Goal: Go to known website

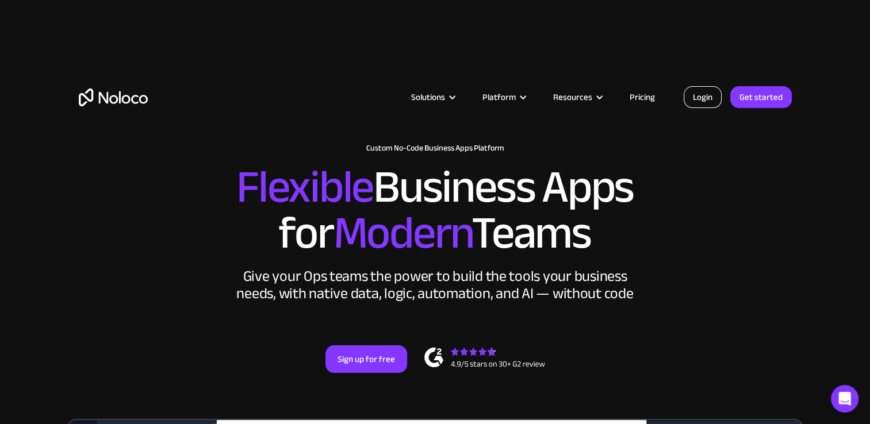
click at [695, 95] on link "Login" at bounding box center [703, 97] width 38 height 22
click at [704, 84] on div "Solutions Use Cases Business Types Project Management Keep track of customers, …" at bounding box center [435, 86] width 736 height 114
click at [702, 93] on link "Login" at bounding box center [703, 97] width 38 height 22
click at [702, 94] on link "Login" at bounding box center [703, 97] width 38 height 22
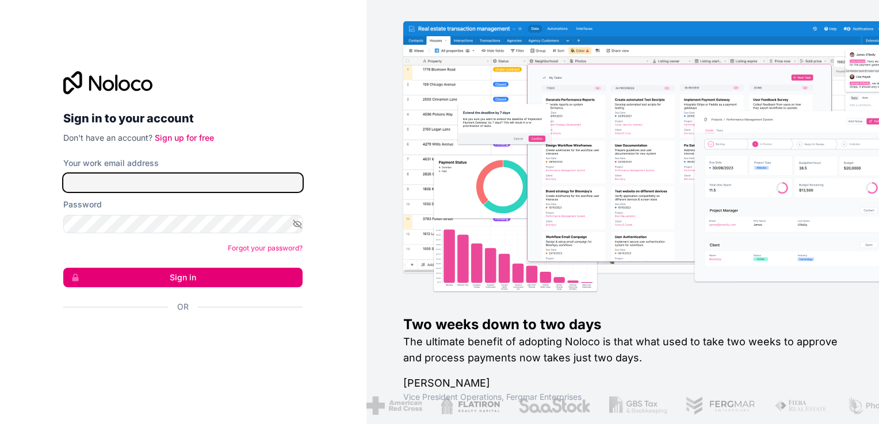
click at [243, 188] on input "Your work email address" at bounding box center [182, 183] width 239 height 18
type input "[EMAIL_ADDRESS][DOMAIN_NAME]"
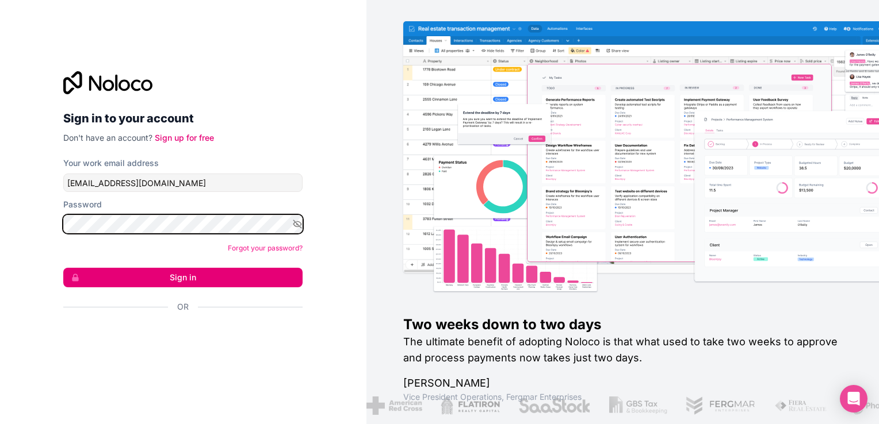
click at [63, 268] on button "Sign in" at bounding box center [182, 278] width 239 height 20
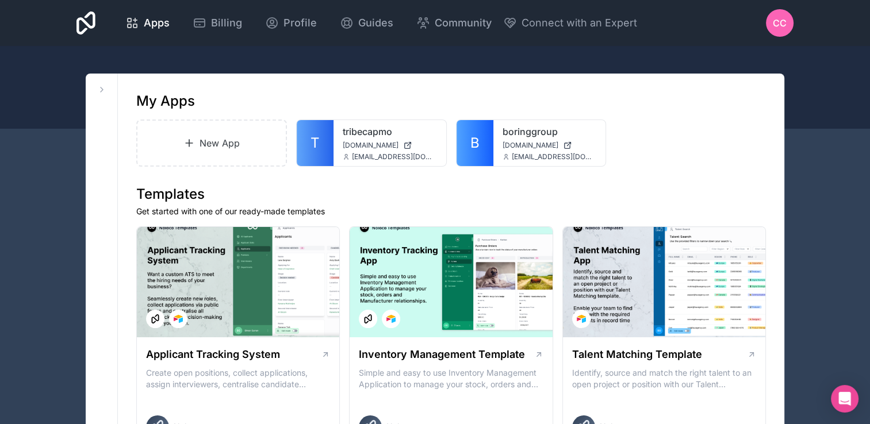
click at [321, 151] on link "T" at bounding box center [315, 143] width 37 height 46
click at [470, 147] on span "B" at bounding box center [474, 143] width 9 height 18
